Goal: Task Accomplishment & Management: Manage account settings

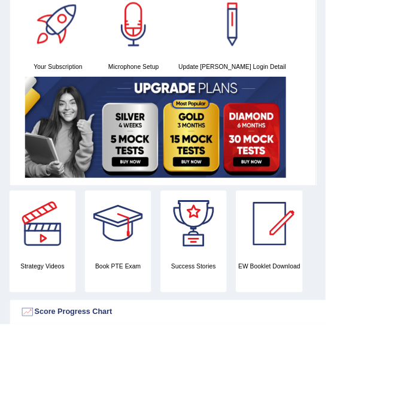
scroll to position [97, 0]
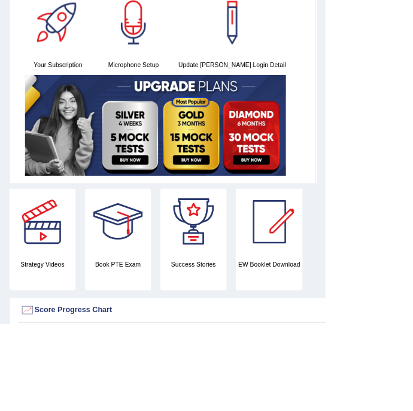
click at [54, 307] on div at bounding box center [54, 282] width 84 height 84
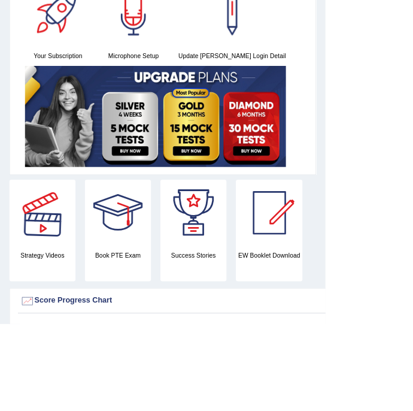
scroll to position [146, 0]
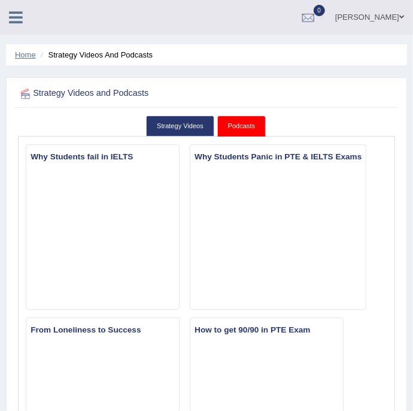
click at [27, 59] on link "Home" at bounding box center [25, 54] width 21 height 9
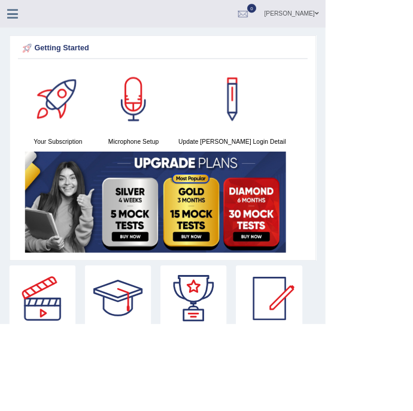
click at [20, 19] on icon at bounding box center [16, 18] width 14 height 16
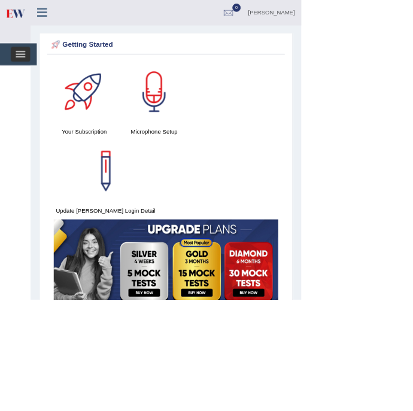
click at [29, 77] on span "button" at bounding box center [28, 77] width 13 height 1
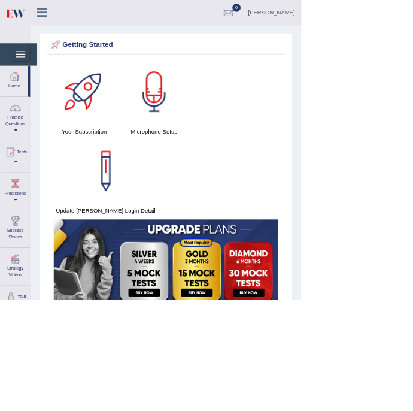
click at [28, 410] on div at bounding box center [206, 205] width 413 height 411
click at [31, 216] on div at bounding box center [206, 205] width 413 height 411
click at [24, 220] on span at bounding box center [21, 221] width 5 height 2
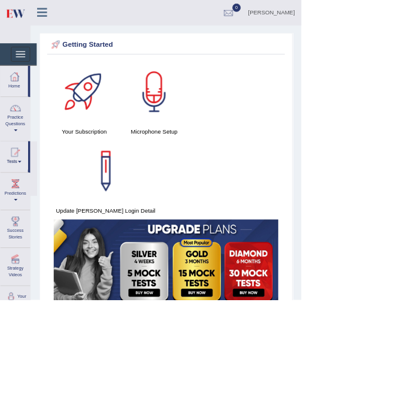
click at [121, 153] on div at bounding box center [206, 205] width 413 height 411
click at [119, 135] on div at bounding box center [116, 126] width 84 height 84
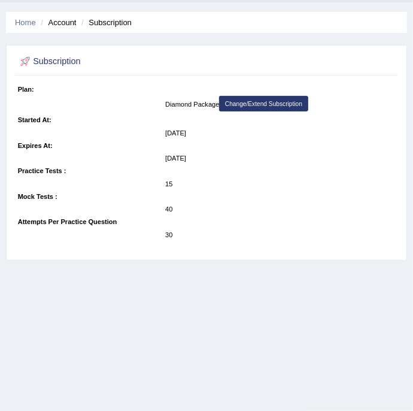
scroll to position [34, 0]
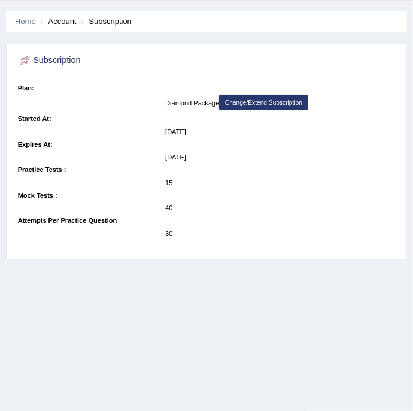
click at [179, 104] on dd "Diamond Package Change/Extend Subscription" at bounding box center [280, 104] width 230 height 18
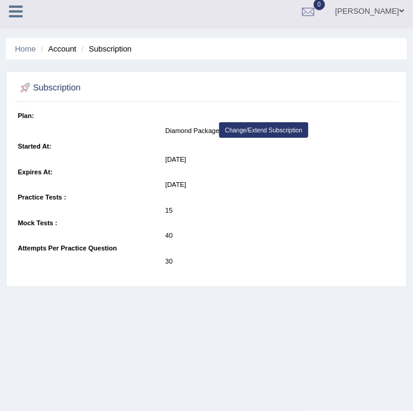
scroll to position [0, 0]
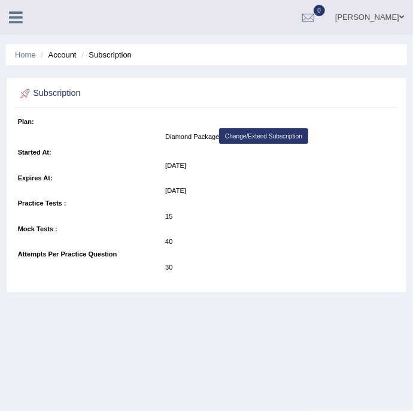
click at [63, 55] on li "Account" at bounding box center [57, 54] width 38 height 11
click at [119, 57] on li "Subscription" at bounding box center [104, 54] width 53 height 11
click at [33, 55] on link "Home" at bounding box center [25, 54] width 21 height 9
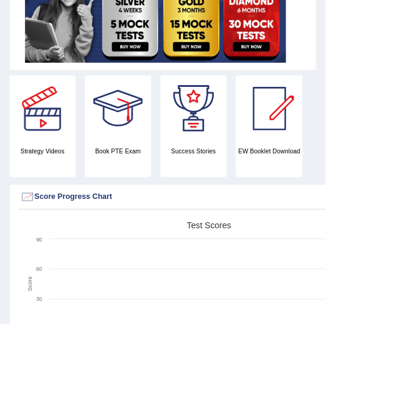
scroll to position [232, 0]
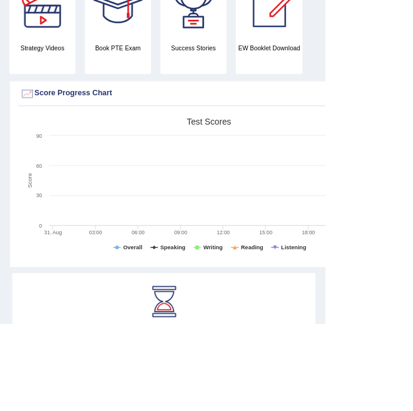
scroll to position [360, 0]
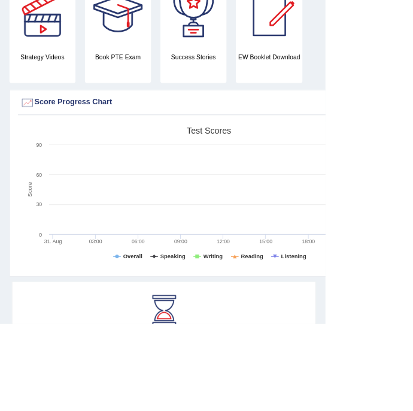
click at [390, 338] on rect at bounding box center [265, 248] width 479 height 186
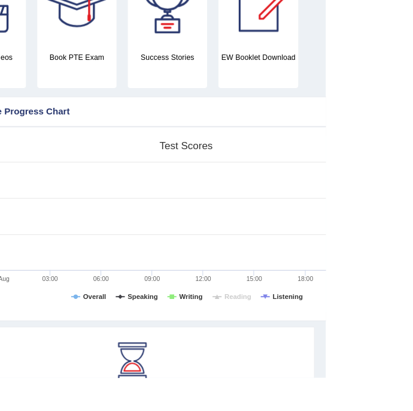
click at [299, 339] on rect at bounding box center [265, 248] width 479 height 186
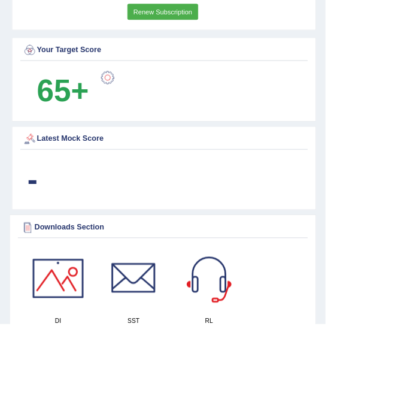
scroll to position [829, 0]
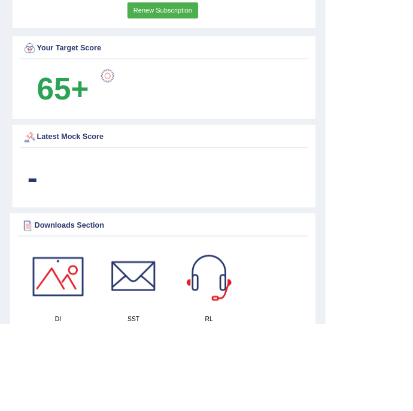
click at [82, 287] on div "Downloads Section" at bounding box center [207, 286] width 362 height 18
click at [40, 284] on div at bounding box center [35, 286] width 18 height 18
click at [41, 286] on div at bounding box center [35, 286] width 18 height 18
click at [84, 360] on div at bounding box center [74, 351] width 84 height 84
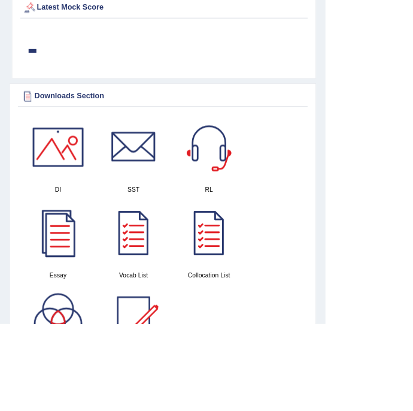
scroll to position [995, 0]
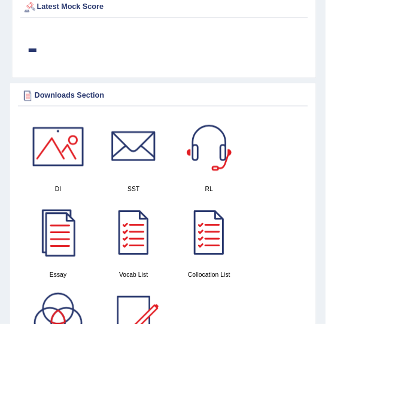
click at [75, 313] on div at bounding box center [74, 294] width 84 height 84
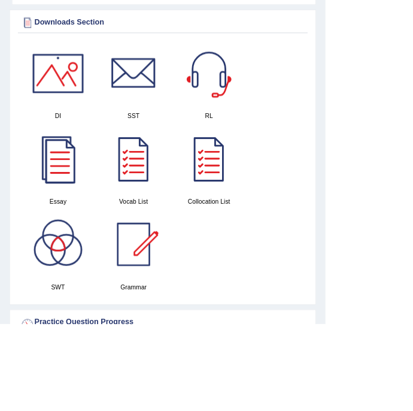
scroll to position [1090, 0]
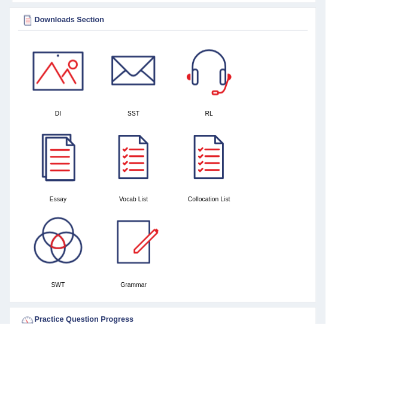
click at [175, 314] on div at bounding box center [170, 307] width 84 height 84
